Goal: Transaction & Acquisition: Purchase product/service

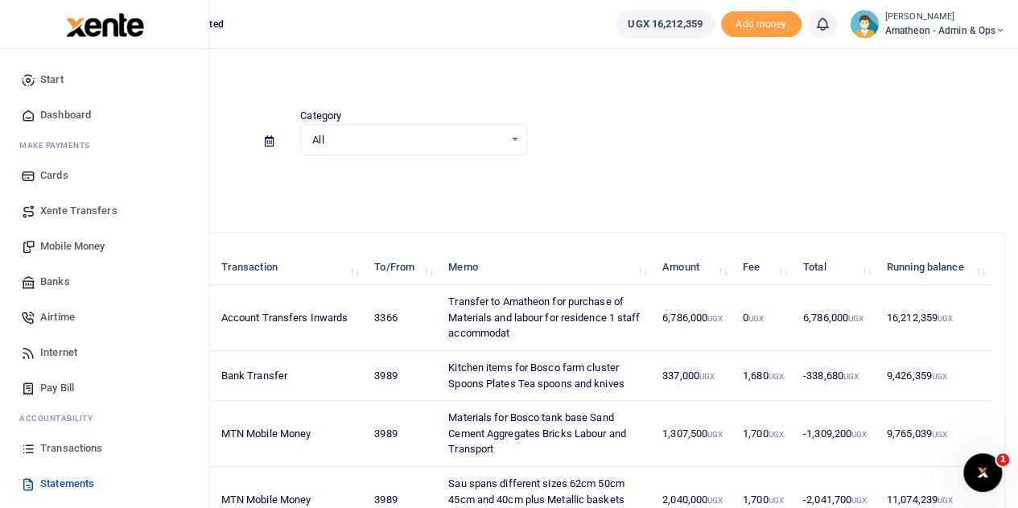
click at [76, 245] on span "Mobile Money" at bounding box center [72, 246] width 64 height 16
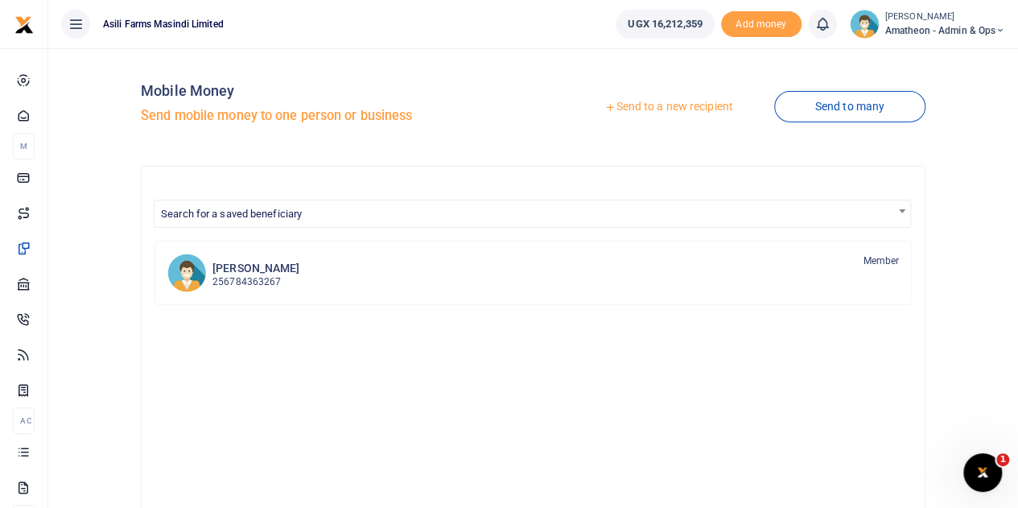
click at [664, 109] on link "Send to a new recipient" at bounding box center [668, 107] width 210 height 29
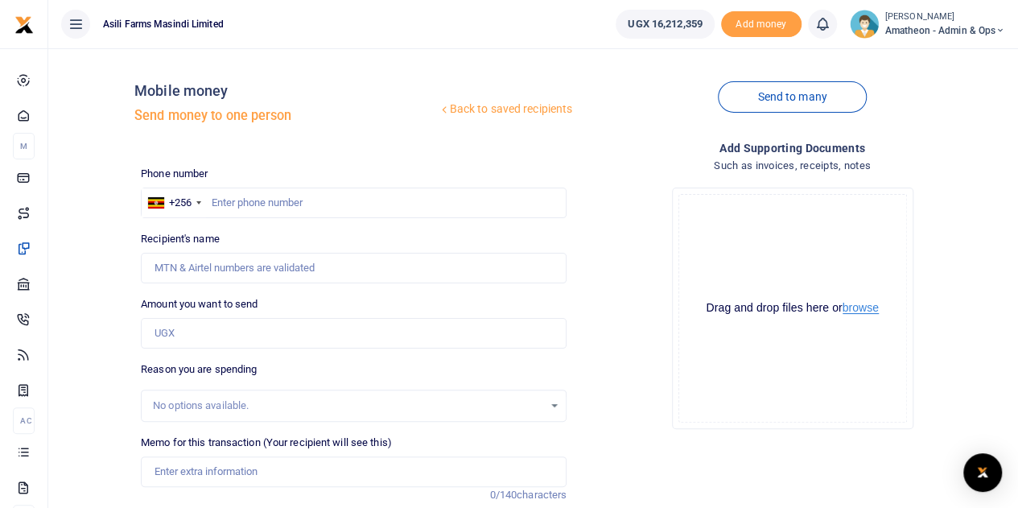
click at [857, 310] on button "browse" at bounding box center [860, 308] width 36 height 12
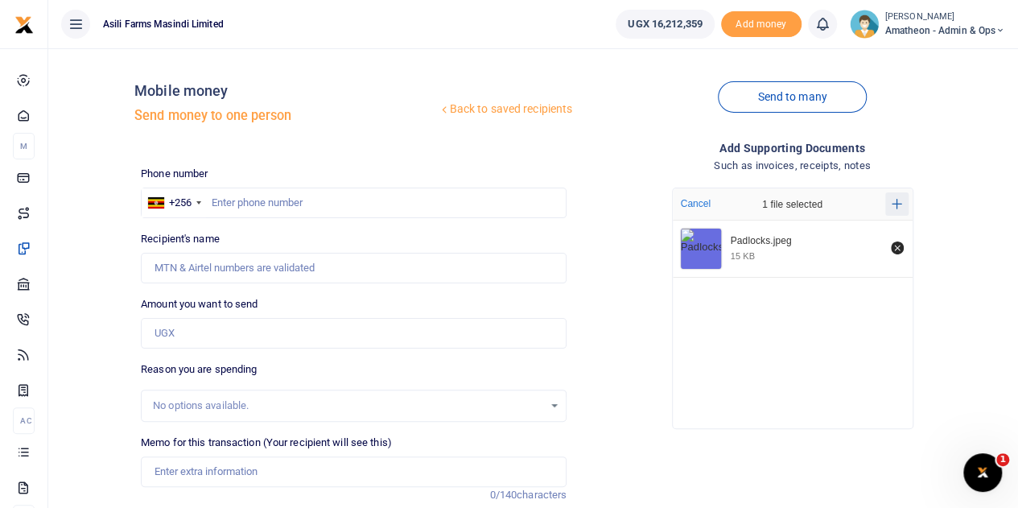
click at [895, 200] on icon "Add more files" at bounding box center [896, 204] width 10 height 10
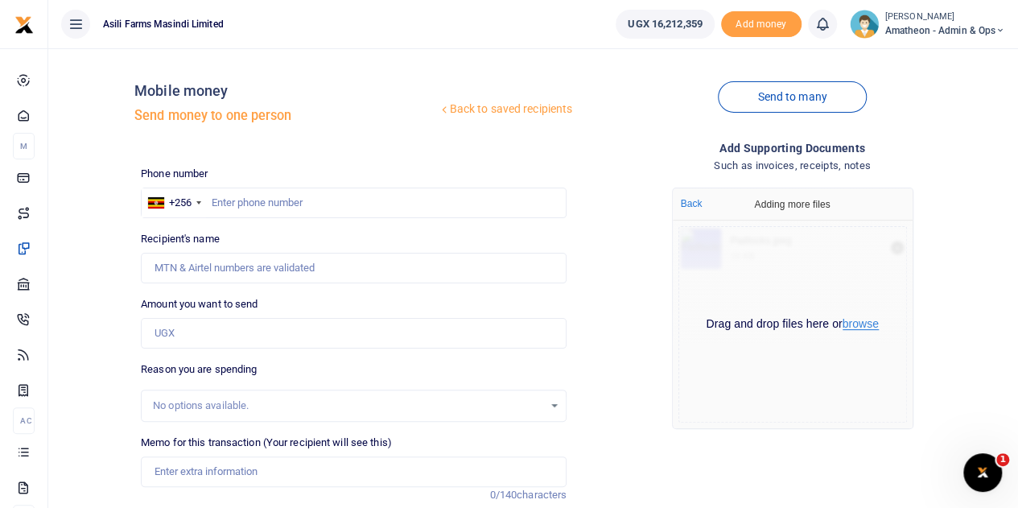
click at [867, 326] on button "browse" at bounding box center [860, 324] width 36 height 12
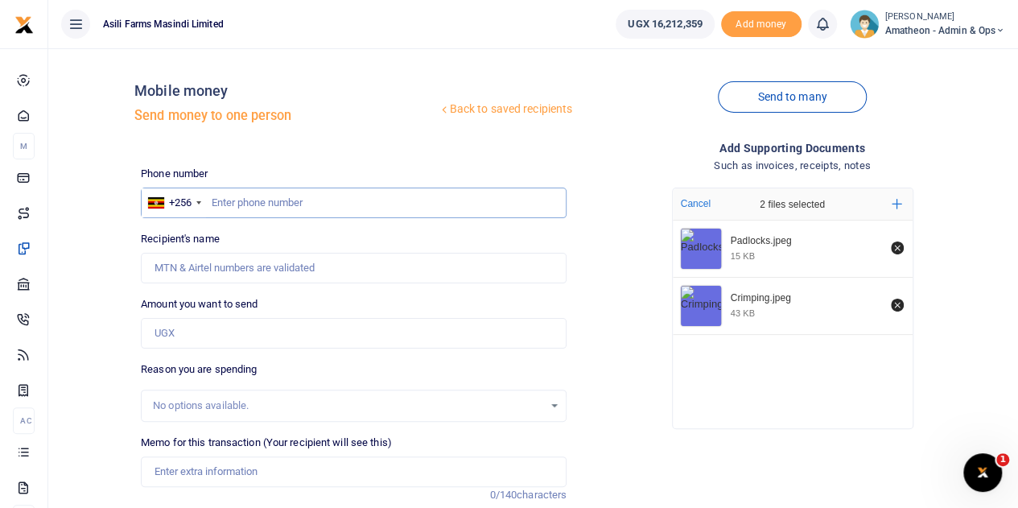
click at [258, 205] on input "text" at bounding box center [354, 202] width 426 height 31
type input "773567275"
type input "Godfrey Mundwa"
type input "773567275"
click at [200, 338] on input "Amount you want to send" at bounding box center [354, 333] width 426 height 31
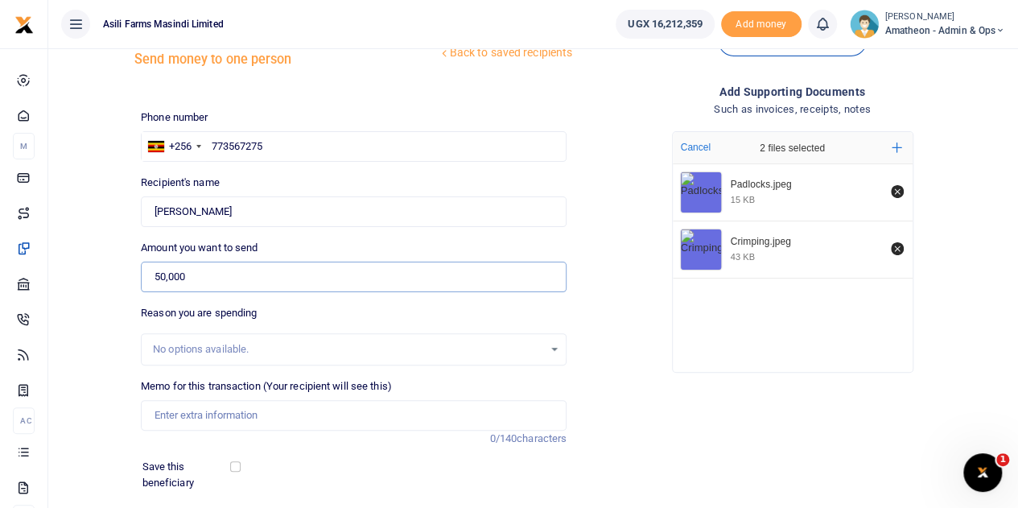
scroll to position [80, 0]
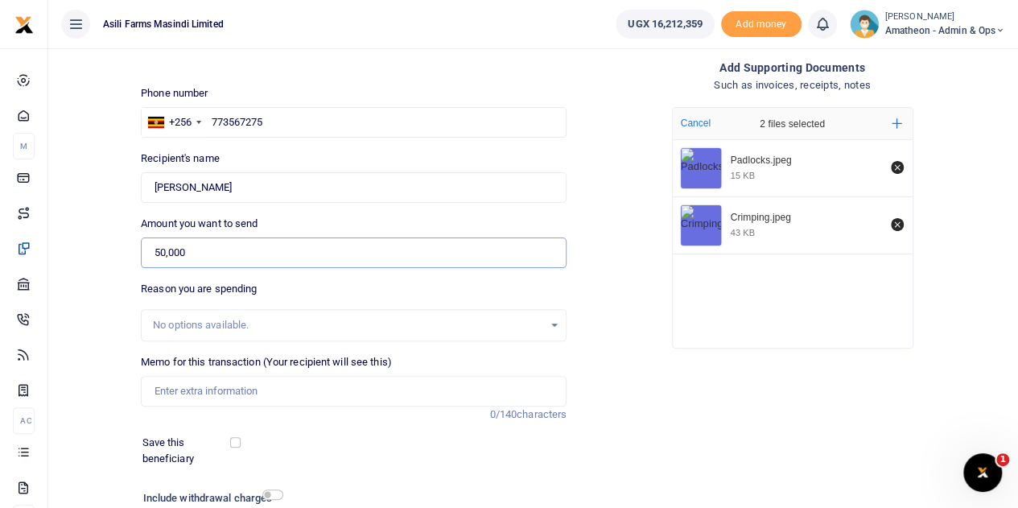
type input "50,000"
click at [216, 391] on input "Memo for this transaction (Your recipient will see this)" at bounding box center [354, 391] width 426 height 31
click at [279, 390] on input "Crimping the hydraulic pipe for 20000 and Padlocks 3pcs for 30000" at bounding box center [354, 391] width 426 height 31
click at [298, 389] on input "Crimping the hydraulic pipe for 20000 and Padlocks 3pcs for 30000" at bounding box center [354, 391] width 426 height 31
click at [471, 391] on input "Crimping the hydraulic pipe for sprayer 20000 and Padlocks 3pcs for 30000" at bounding box center [354, 391] width 426 height 31
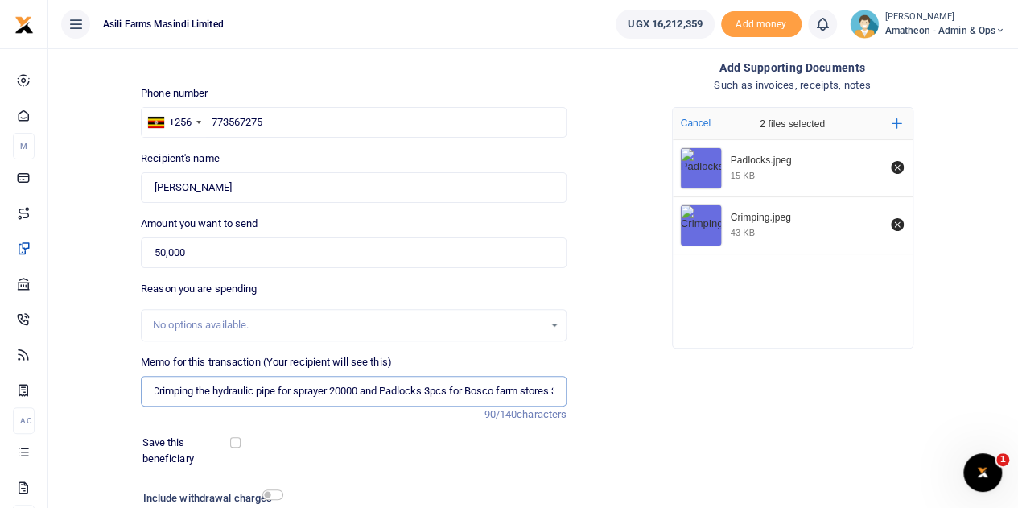
scroll to position [0, 7]
click at [222, 384] on input "Crimping the hydraulic pipe for sprayer 20000 and Padlocks 3pcs for Bosco farm …" at bounding box center [354, 391] width 426 height 31
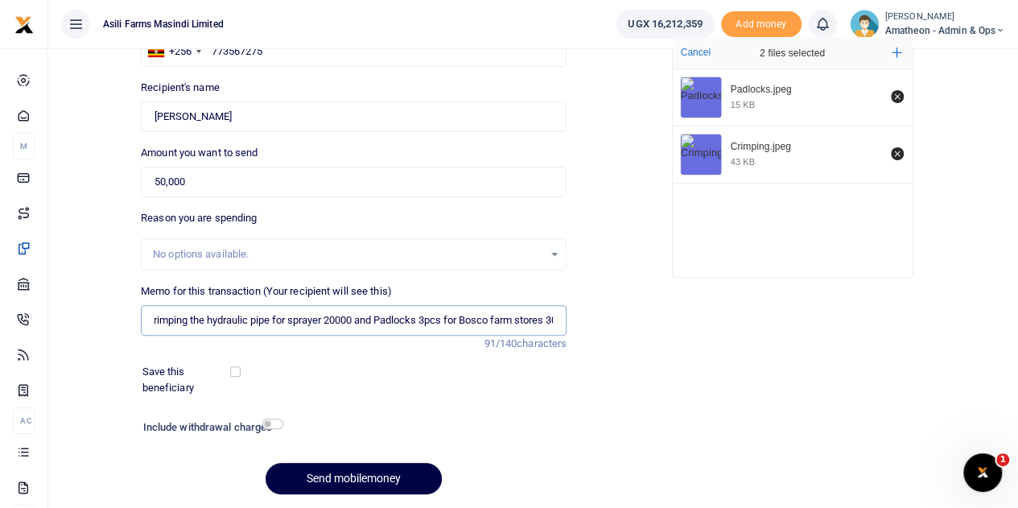
scroll to position [203, 0]
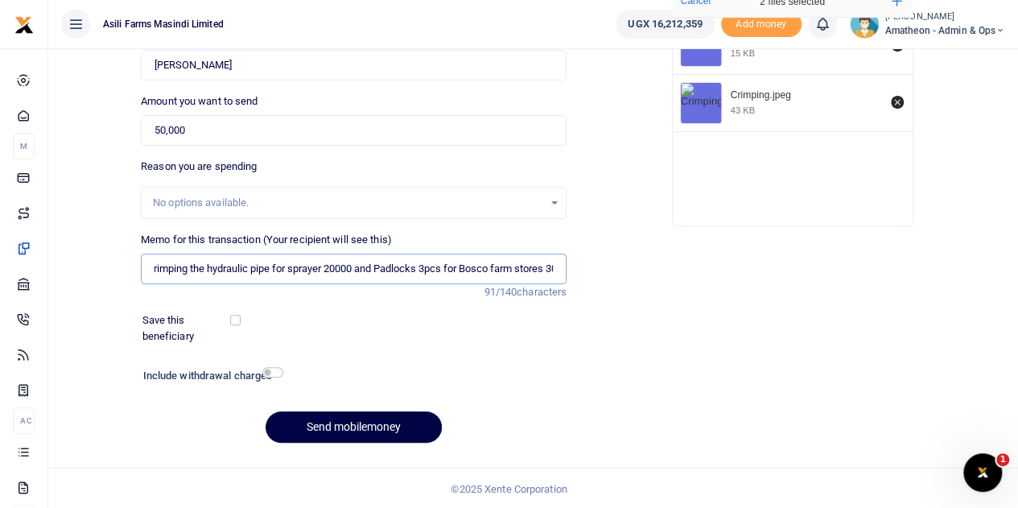
type input "Crimping the hydraulic pipe for sprayer 20000 and Padlocks 3pcs for Bosco farm …"
click at [269, 372] on input "checkbox" at bounding box center [272, 372] width 21 height 10
checkbox input "true"
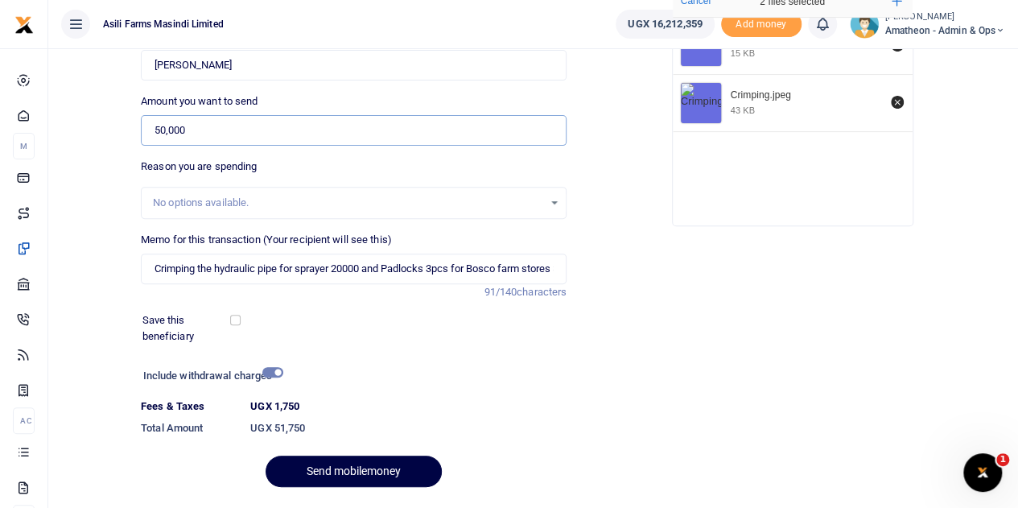
drag, startPoint x: 196, startPoint y: 128, endPoint x: 154, endPoint y: 130, distance: 42.7
click at [154, 130] on input "50,000" at bounding box center [354, 130] width 426 height 31
type input "52,000"
click at [274, 371] on input "checkbox" at bounding box center [272, 372] width 21 height 10
checkbox input "false"
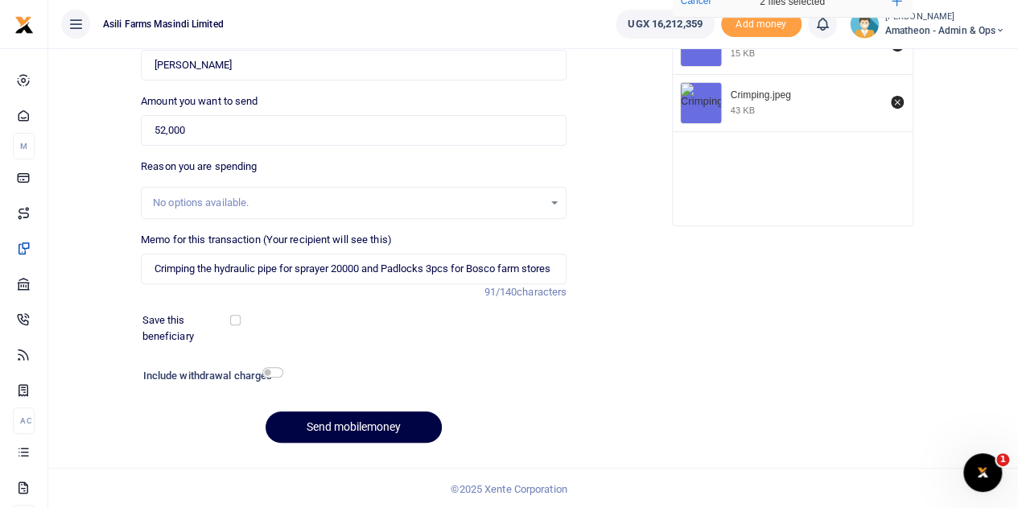
click at [429, 216] on div "No options available." at bounding box center [354, 203] width 426 height 32
click at [345, 426] on button "Send mobilemoney" at bounding box center [353, 426] width 176 height 31
